Goal: Task Accomplishment & Management: Manage account settings

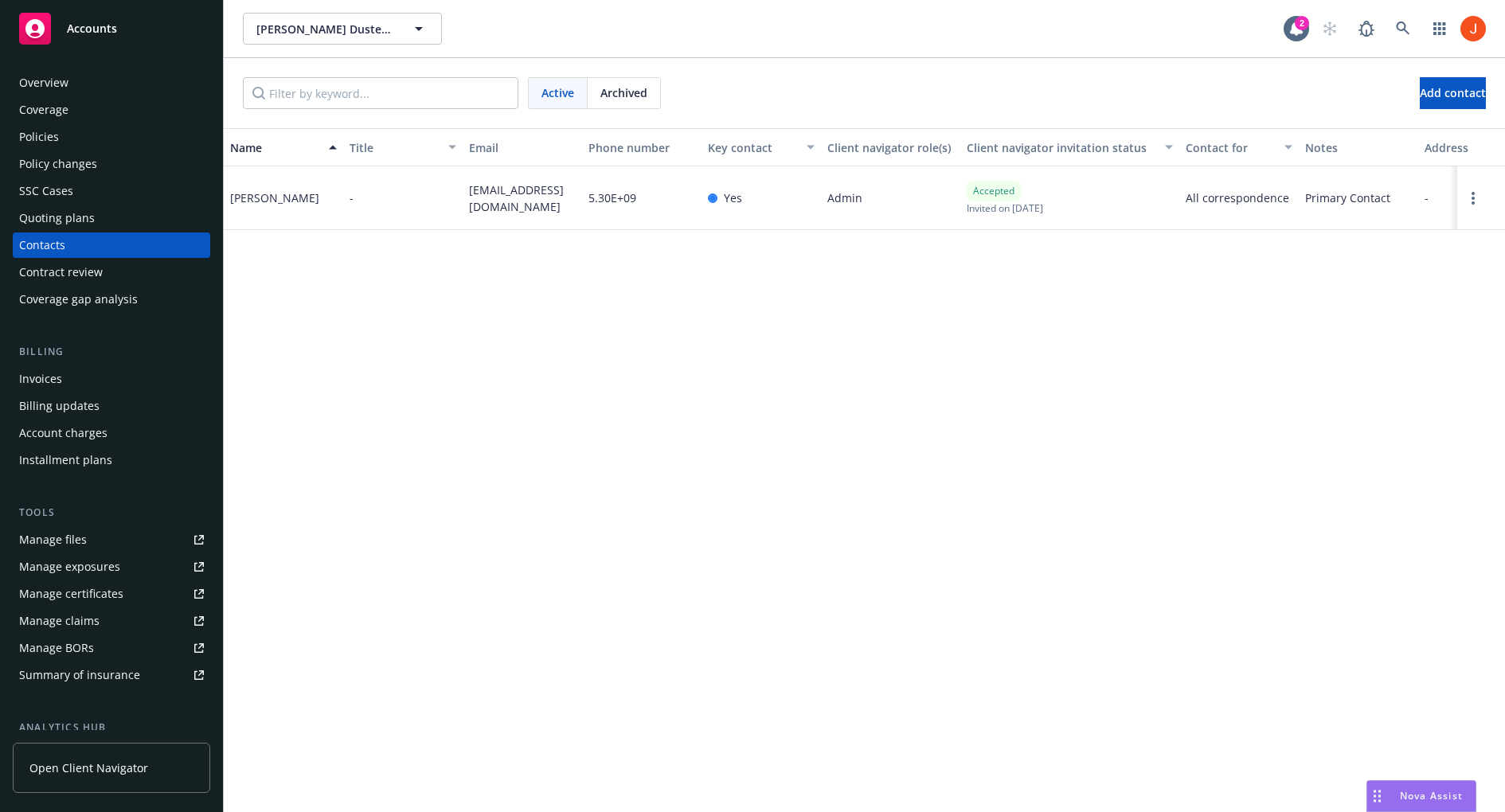
click at [1175, 359] on div "Name Title Email Phone number Key contact Client navigator role(s) Client navig…" at bounding box center [865, 470] width 1282 height 684
click at [1465, 198] on link "Open options" at bounding box center [1473, 198] width 20 height 20
click at [1354, 85] on link "Edit contact" at bounding box center [1352, 76] width 218 height 32
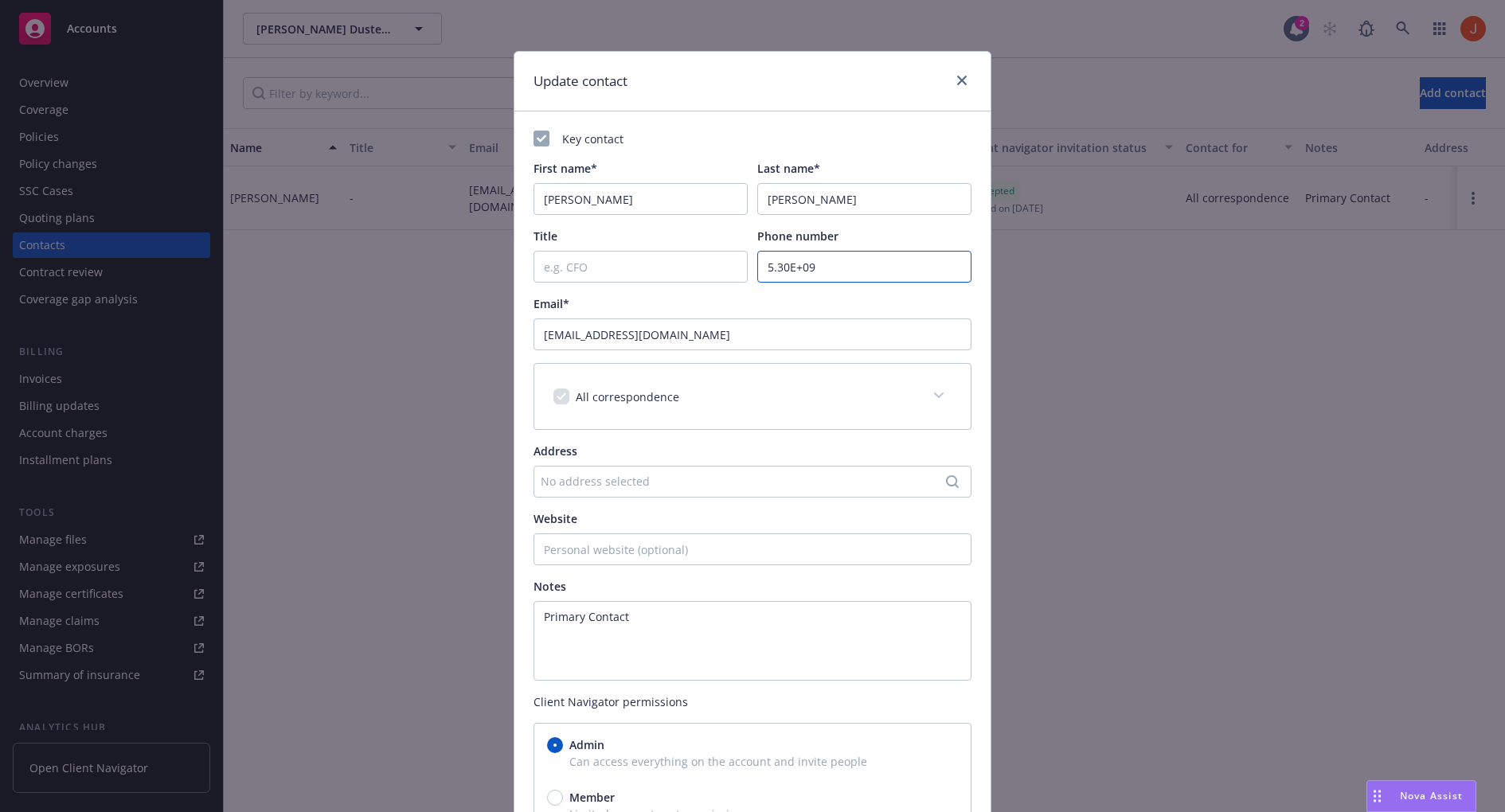
drag, startPoint x: 828, startPoint y: 274, endPoint x: 739, endPoint y: 274, distance: 89.0
click at [739, 274] on div "Title Phone number 5.30E+09" at bounding box center [752, 255] width 438 height 55
paste input "5304584354"
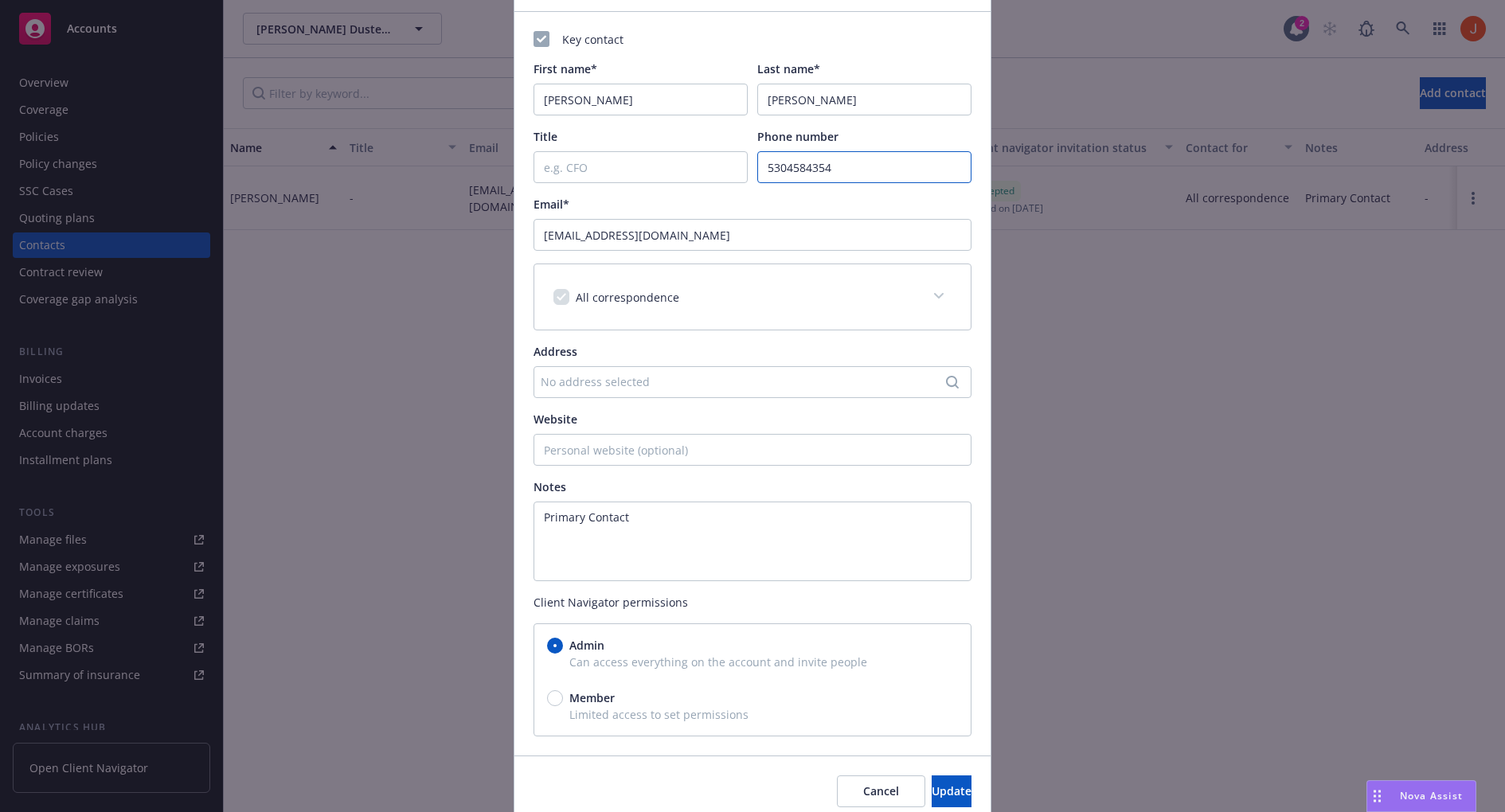
scroll to position [164, 0]
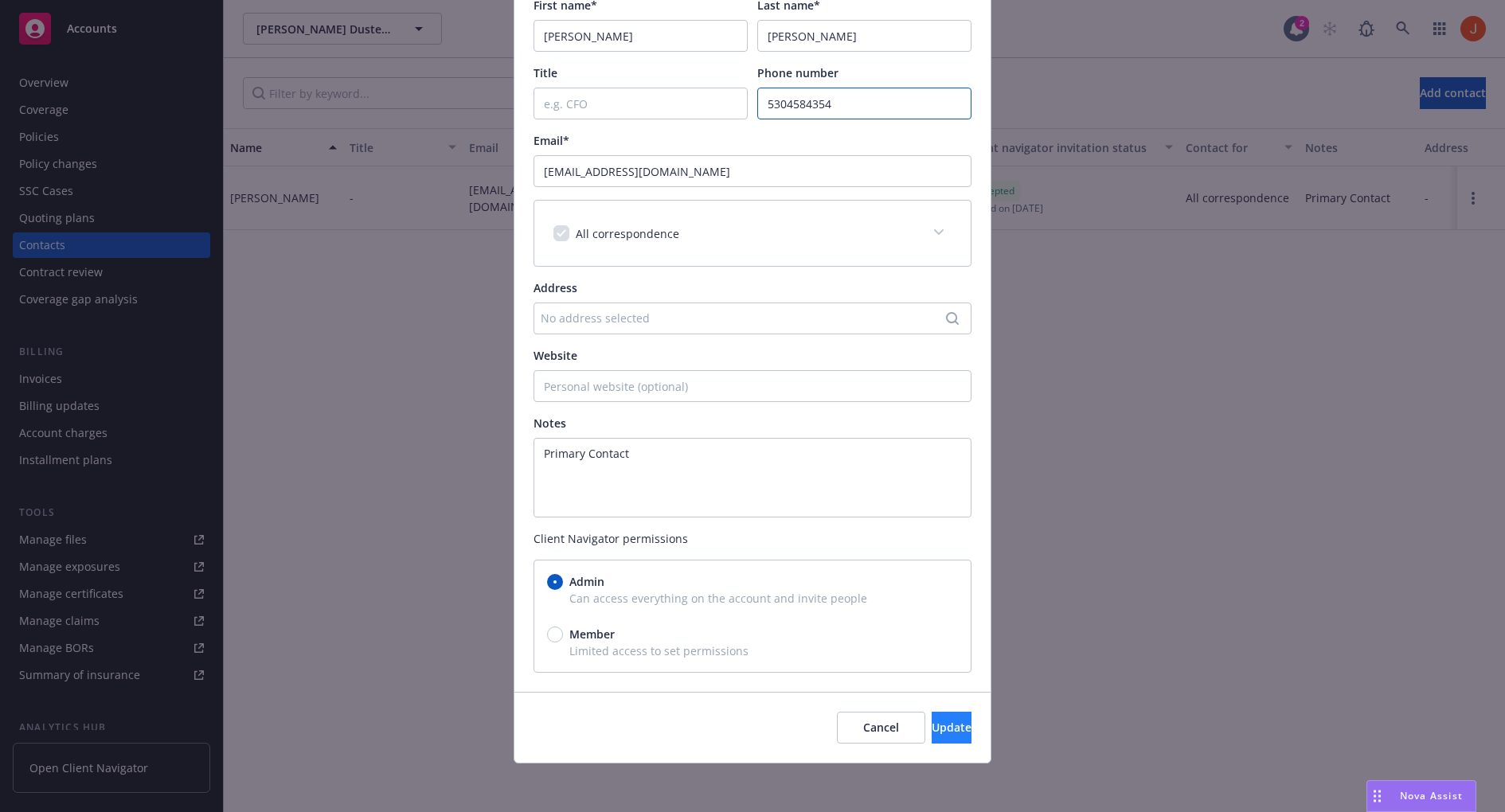
type input "5304584354"
click at [932, 729] on span "Update" at bounding box center [952, 727] width 40 height 15
